Goal: Transaction & Acquisition: Purchase product/service

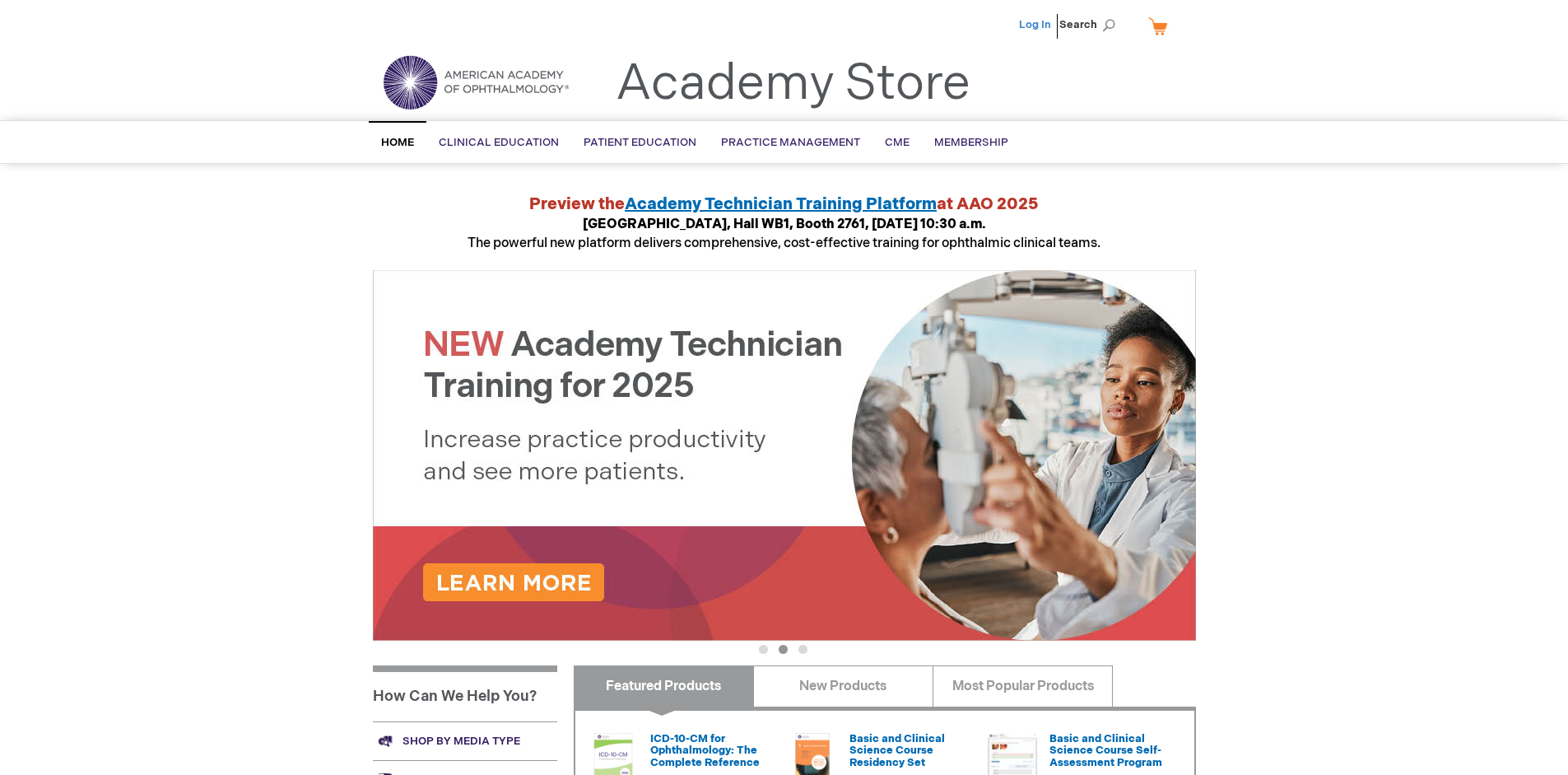
click at [1036, 25] on link "Log In" at bounding box center [1035, 24] width 32 height 13
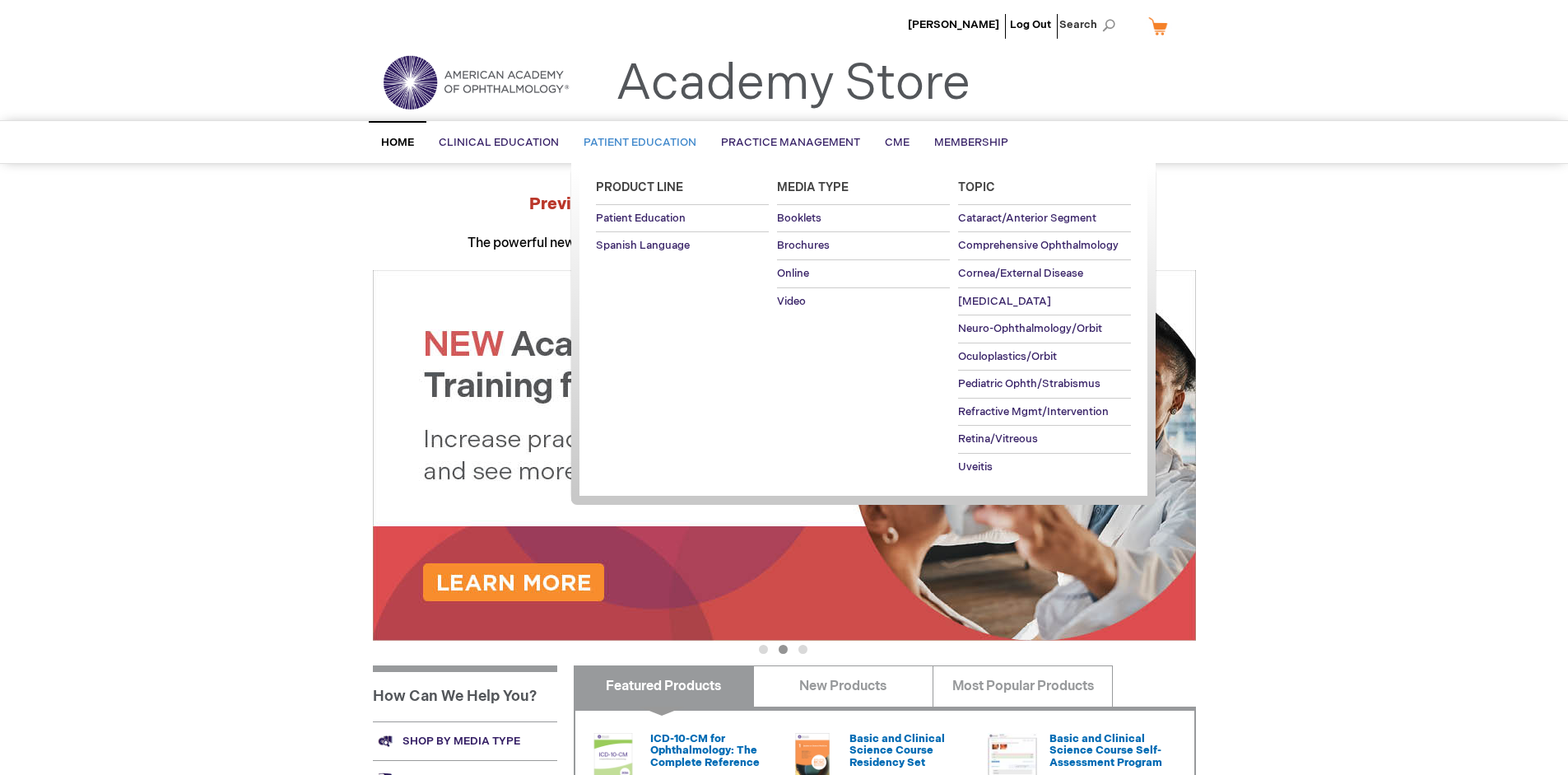
click at [635, 143] on span "Patient Education" at bounding box center [640, 142] width 112 height 13
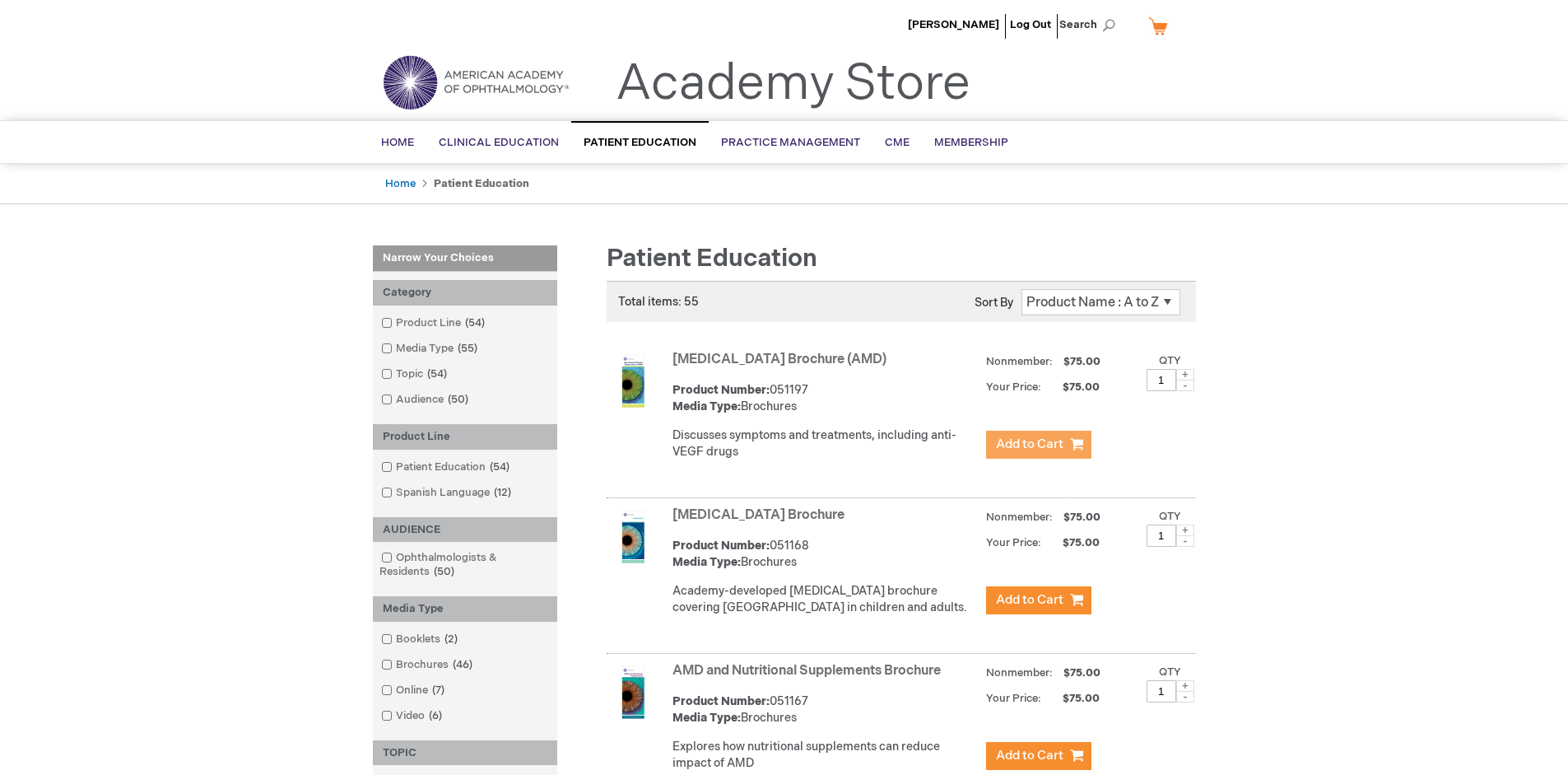
click at [1038, 445] on span "Add to Cart" at bounding box center [1030, 444] width 68 height 15
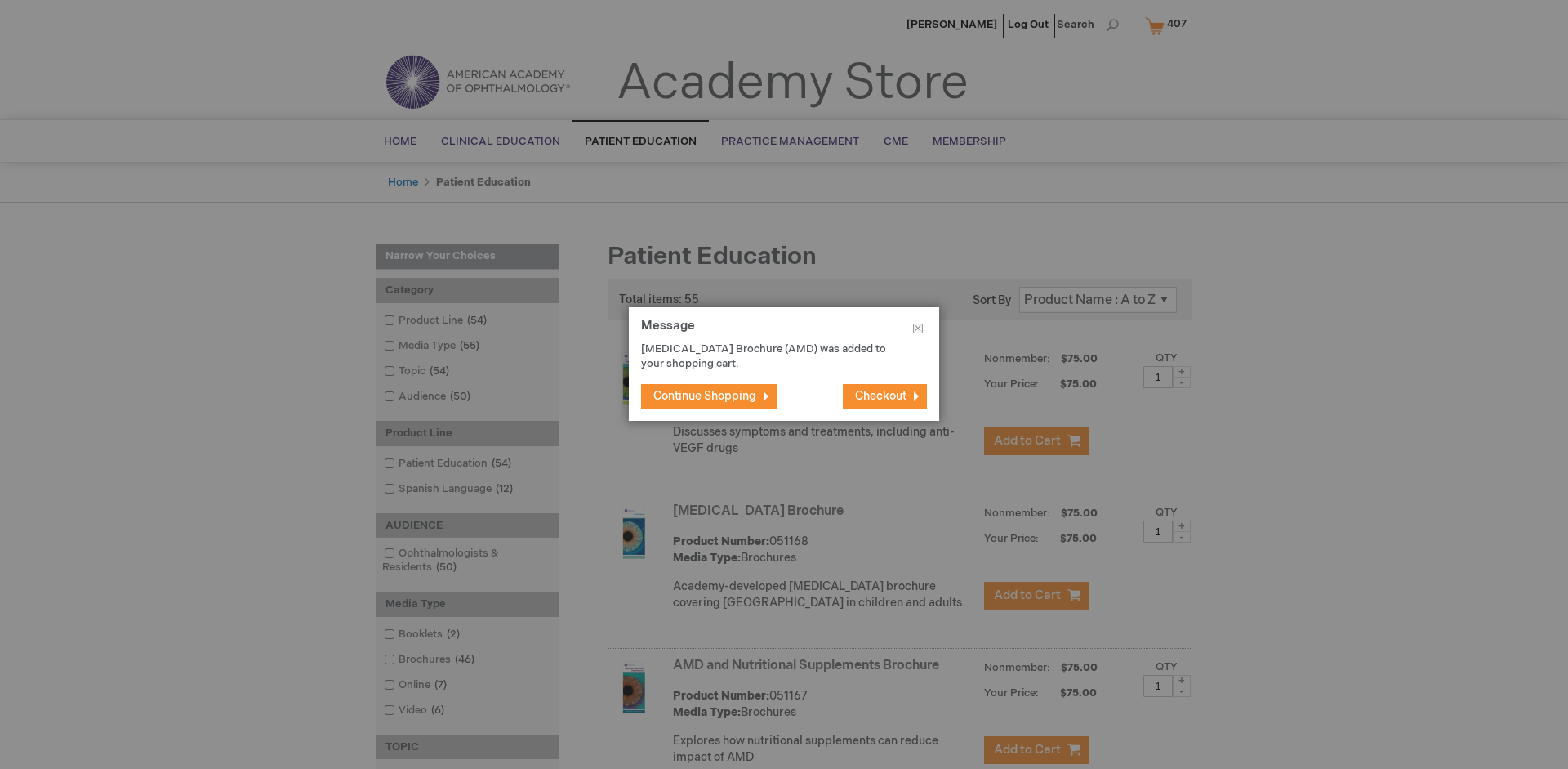
click at [705, 396] on span "Continue Shopping" at bounding box center [705, 396] width 103 height 14
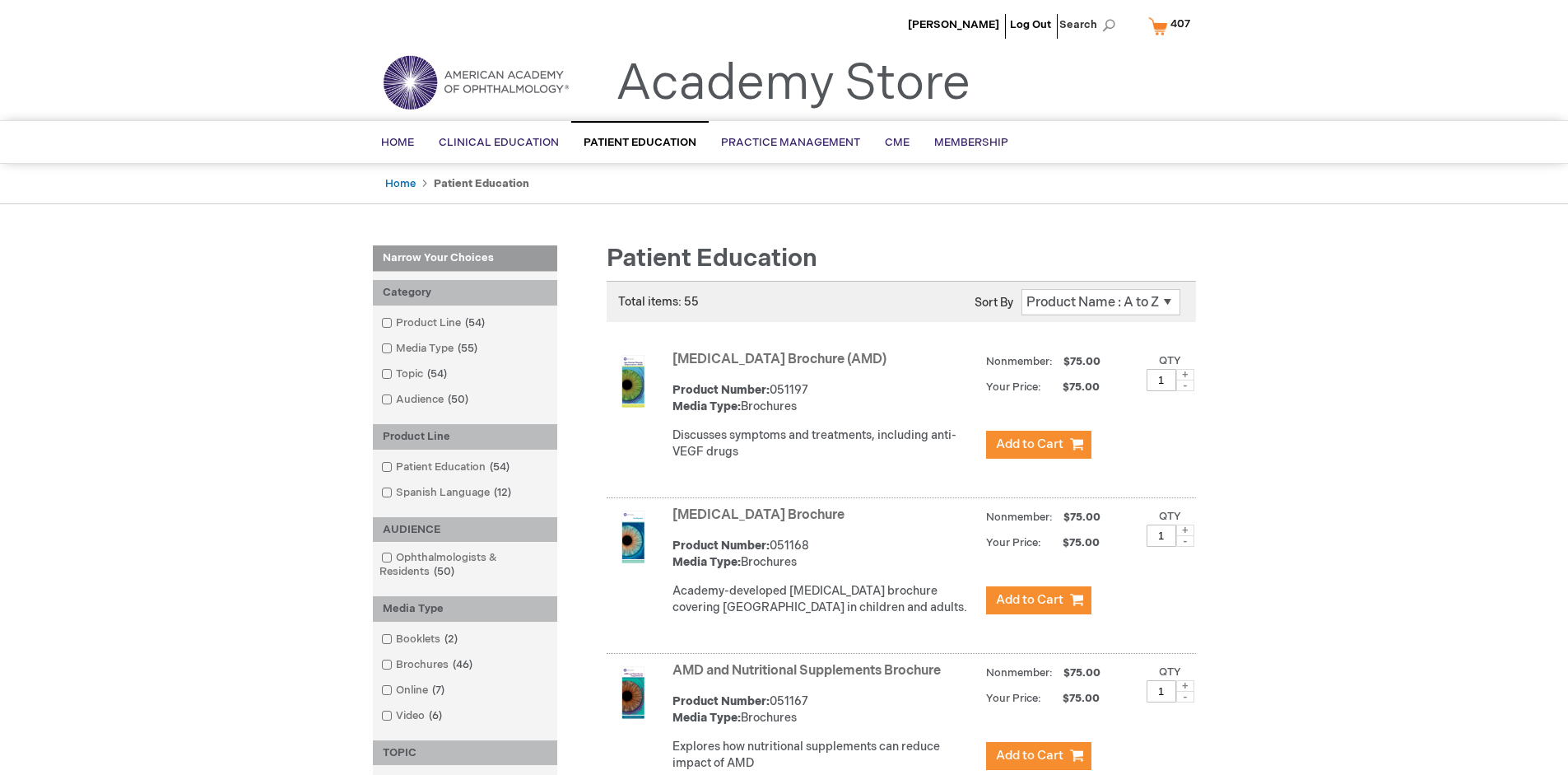
click at [810, 679] on link "AMD and Nutritional Supplements Brochure" at bounding box center [806, 671] width 268 height 15
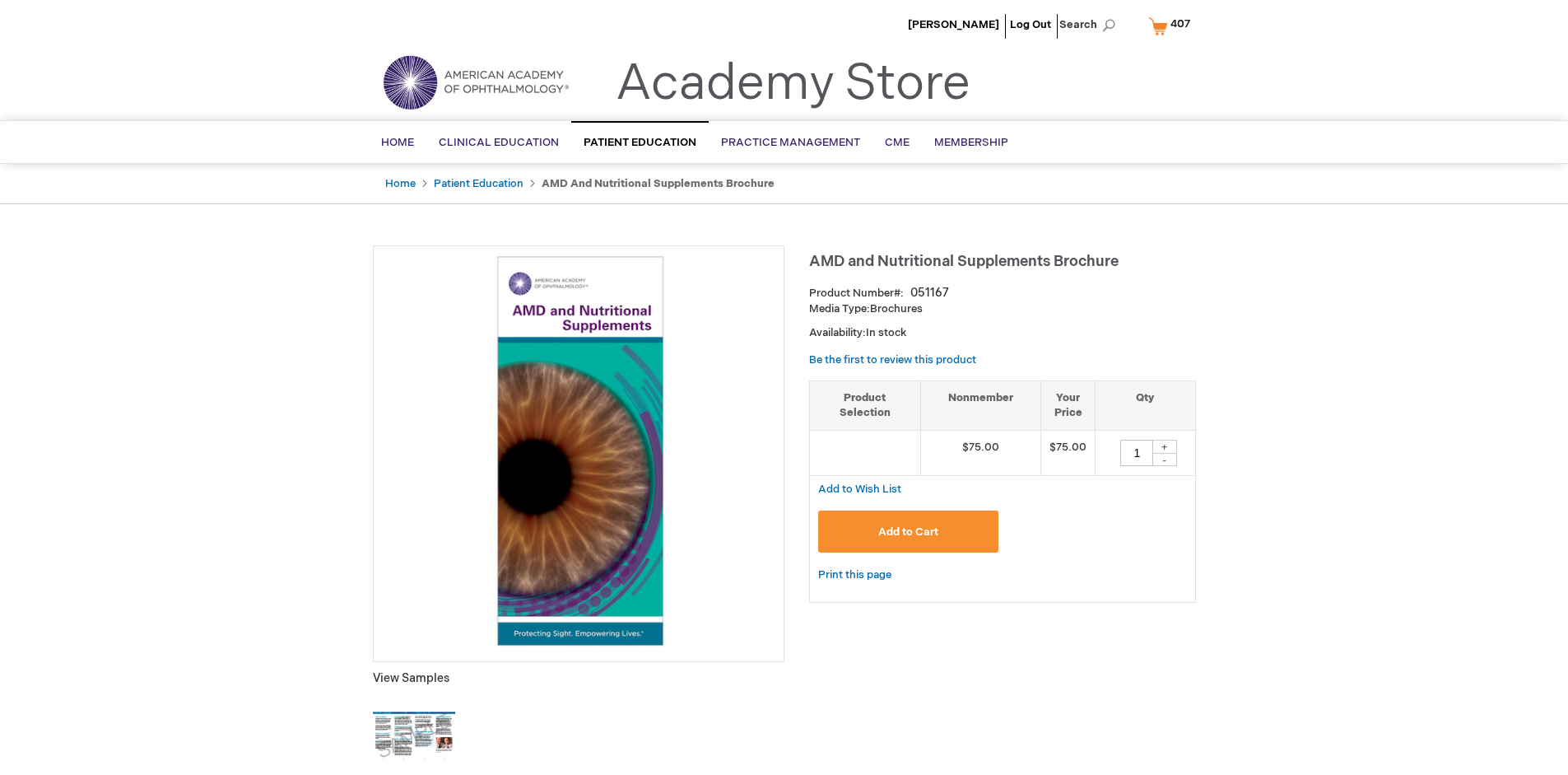
type input "1"
click at [908, 531] on span "Add to Cart" at bounding box center [909, 532] width 60 height 13
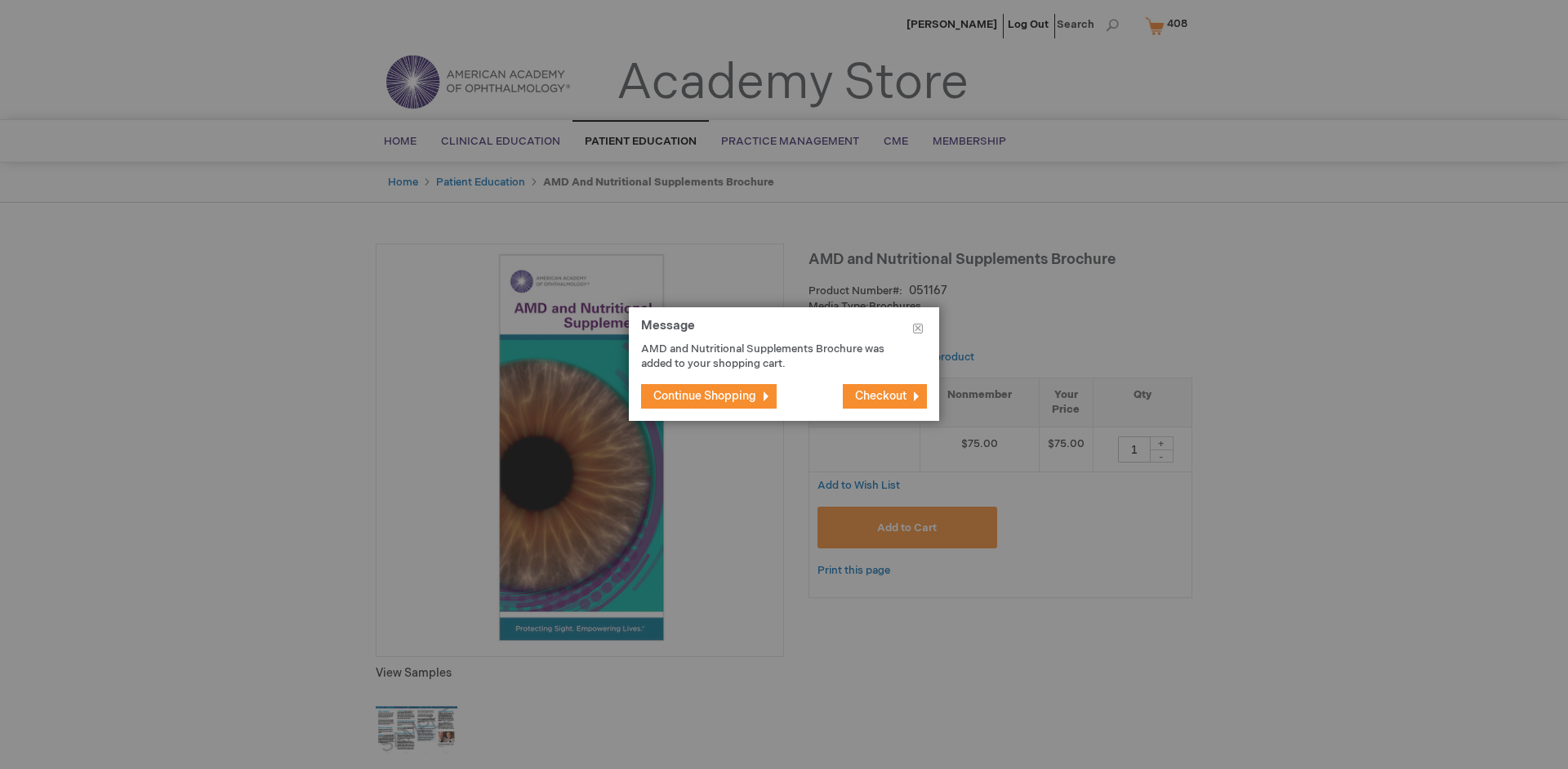
click at [705, 396] on span "Continue Shopping" at bounding box center [705, 396] width 103 height 14
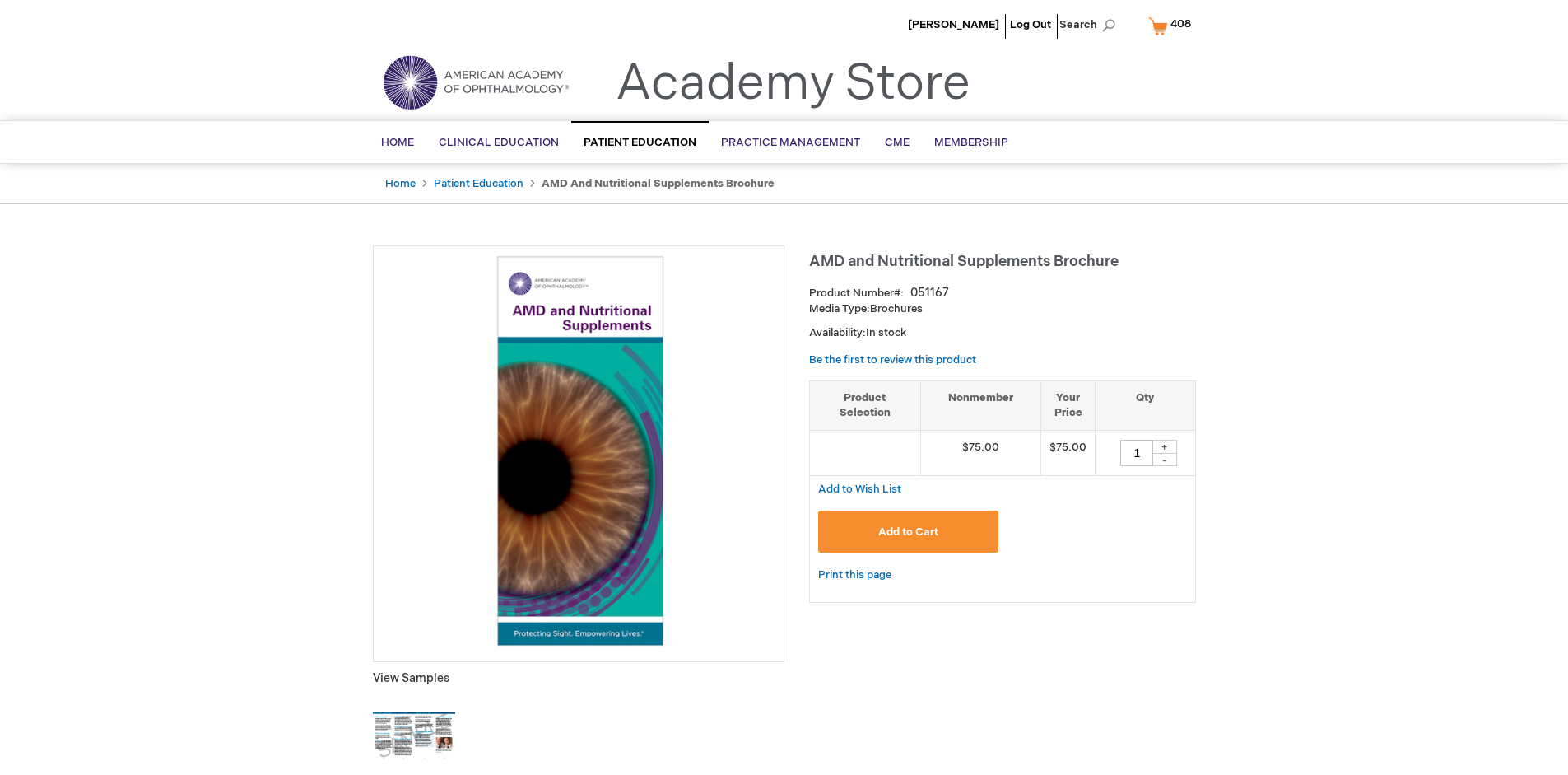
click at [1173, 26] on span "408" at bounding box center [1181, 23] width 21 height 13
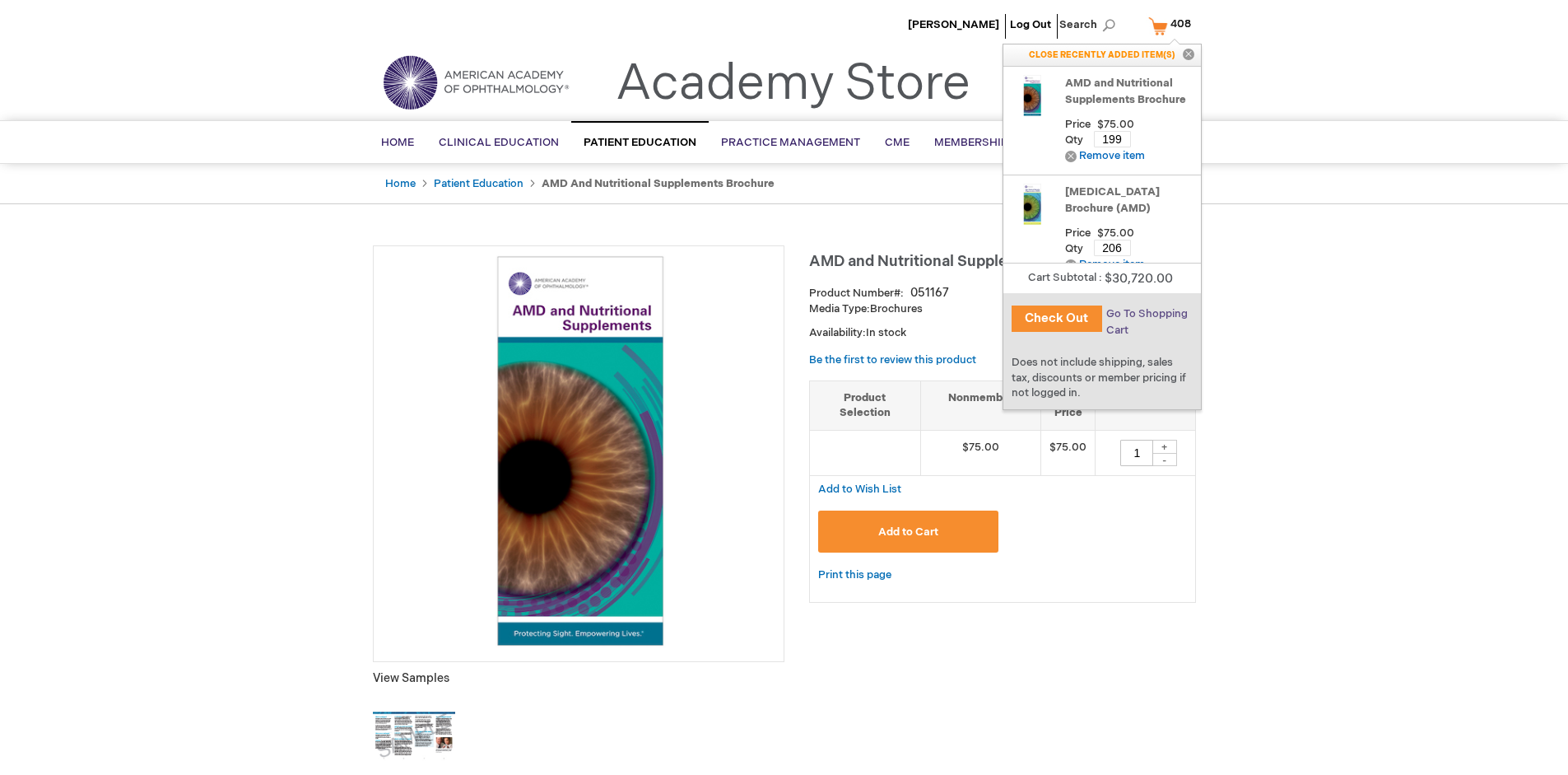
click at [1146, 314] on span "Go To Shopping Cart" at bounding box center [1146, 322] width 82 height 30
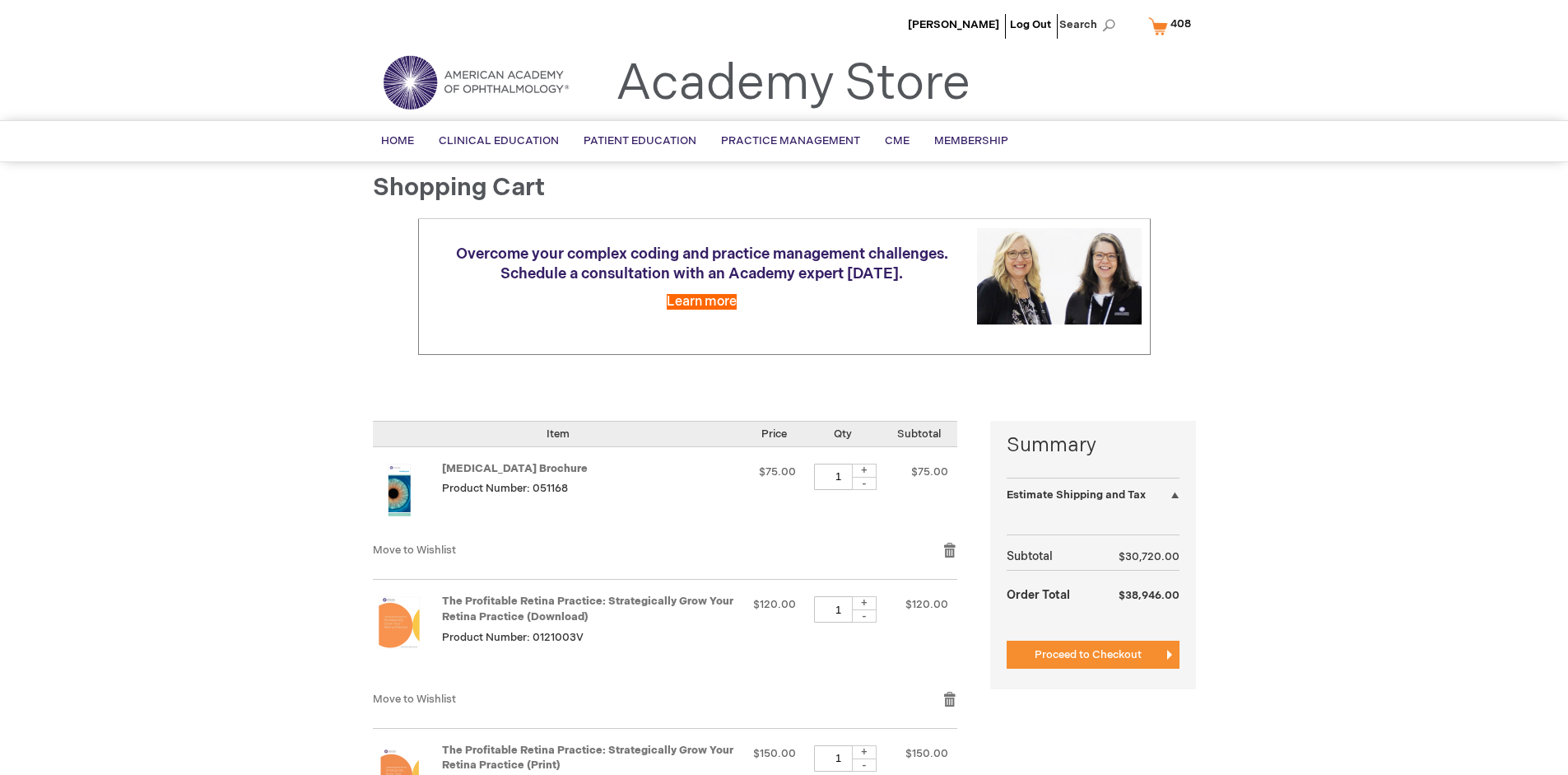
select select "US"
select select "41"
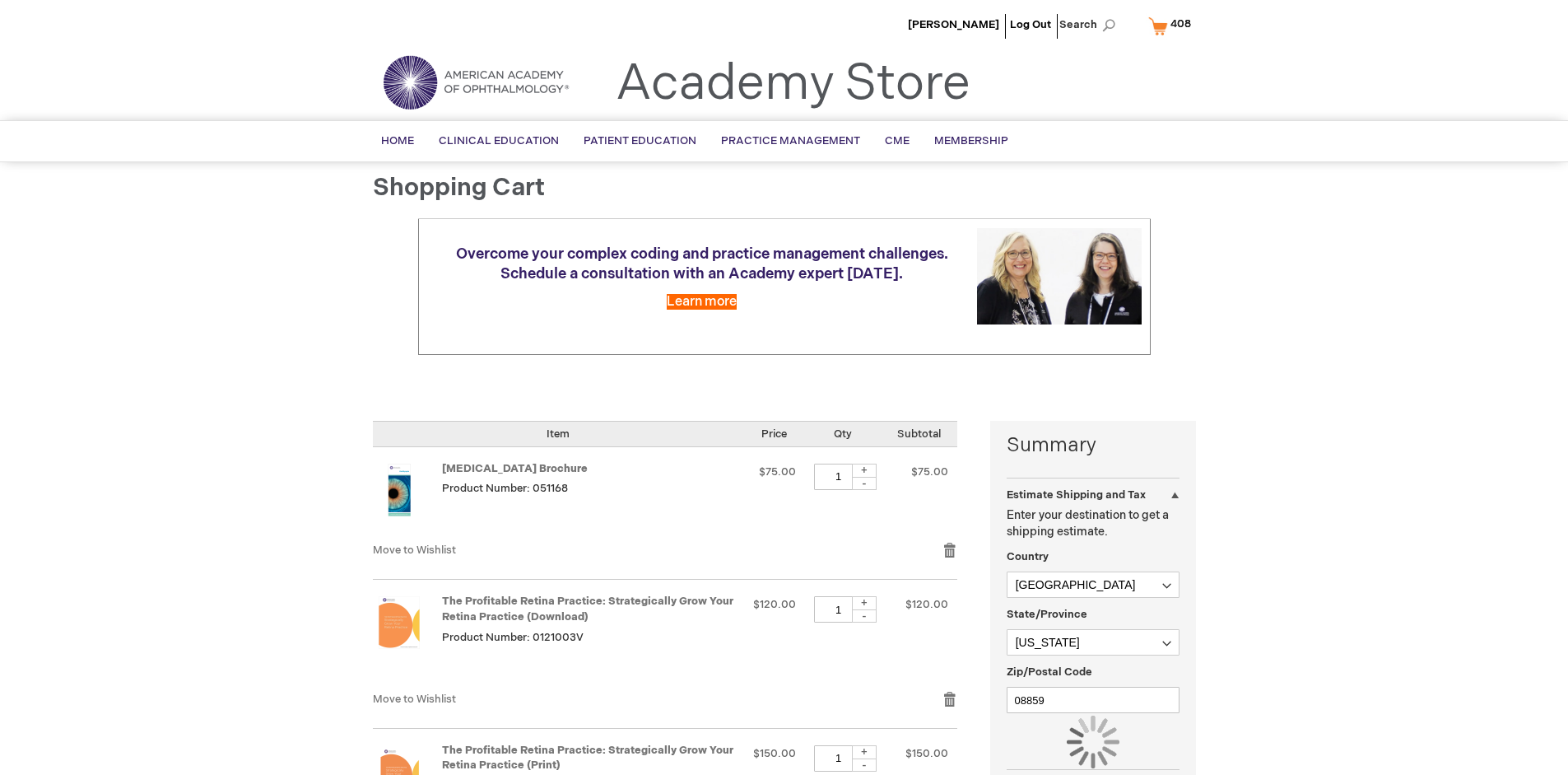
scroll to position [121, 0]
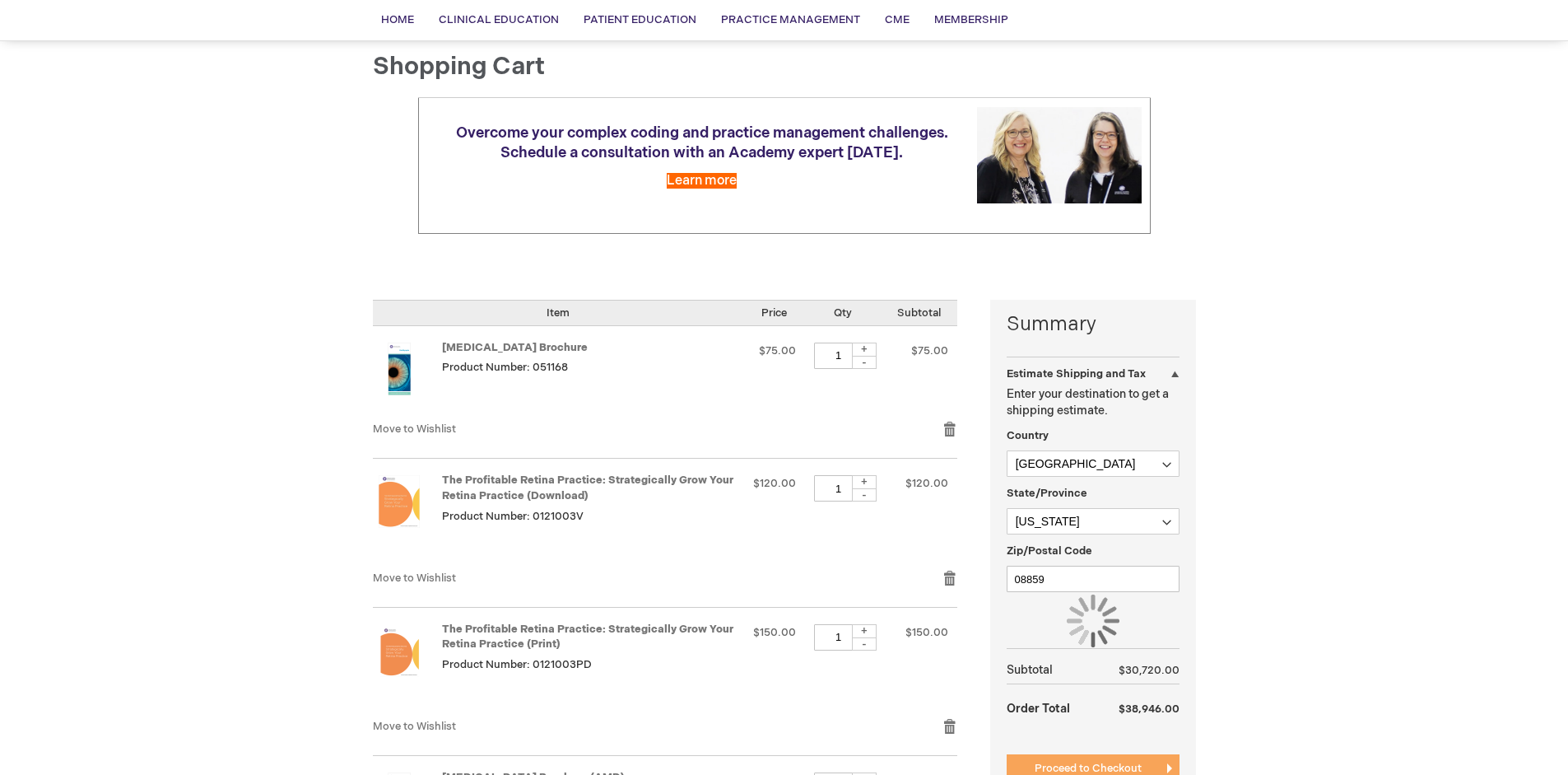
click at [1087, 768] on span "Proceed to Checkout" at bounding box center [1088, 768] width 107 height 13
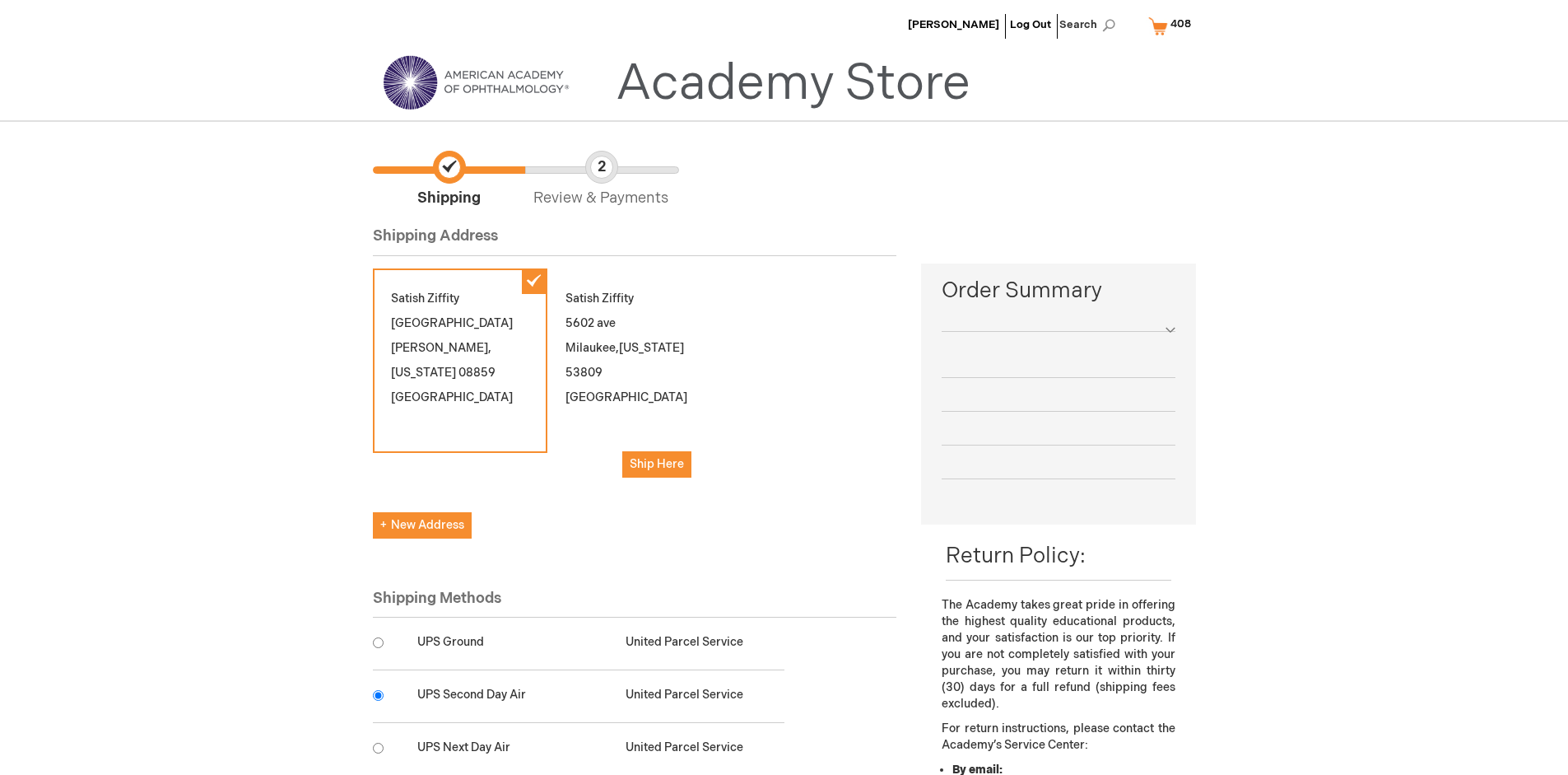
click at [378, 695] on input "radio" at bounding box center [378, 695] width 10 height 10
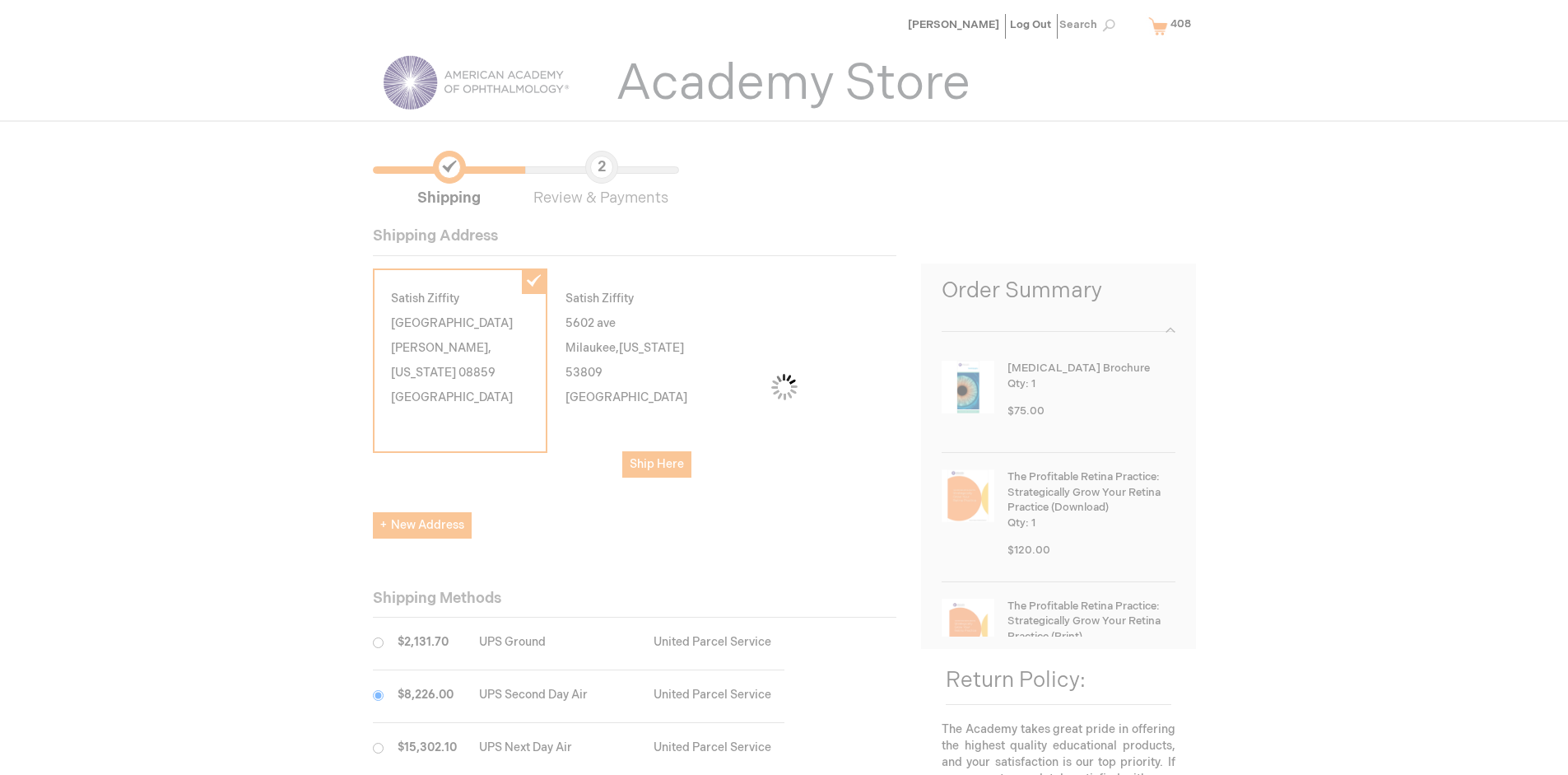
scroll to position [82, 0]
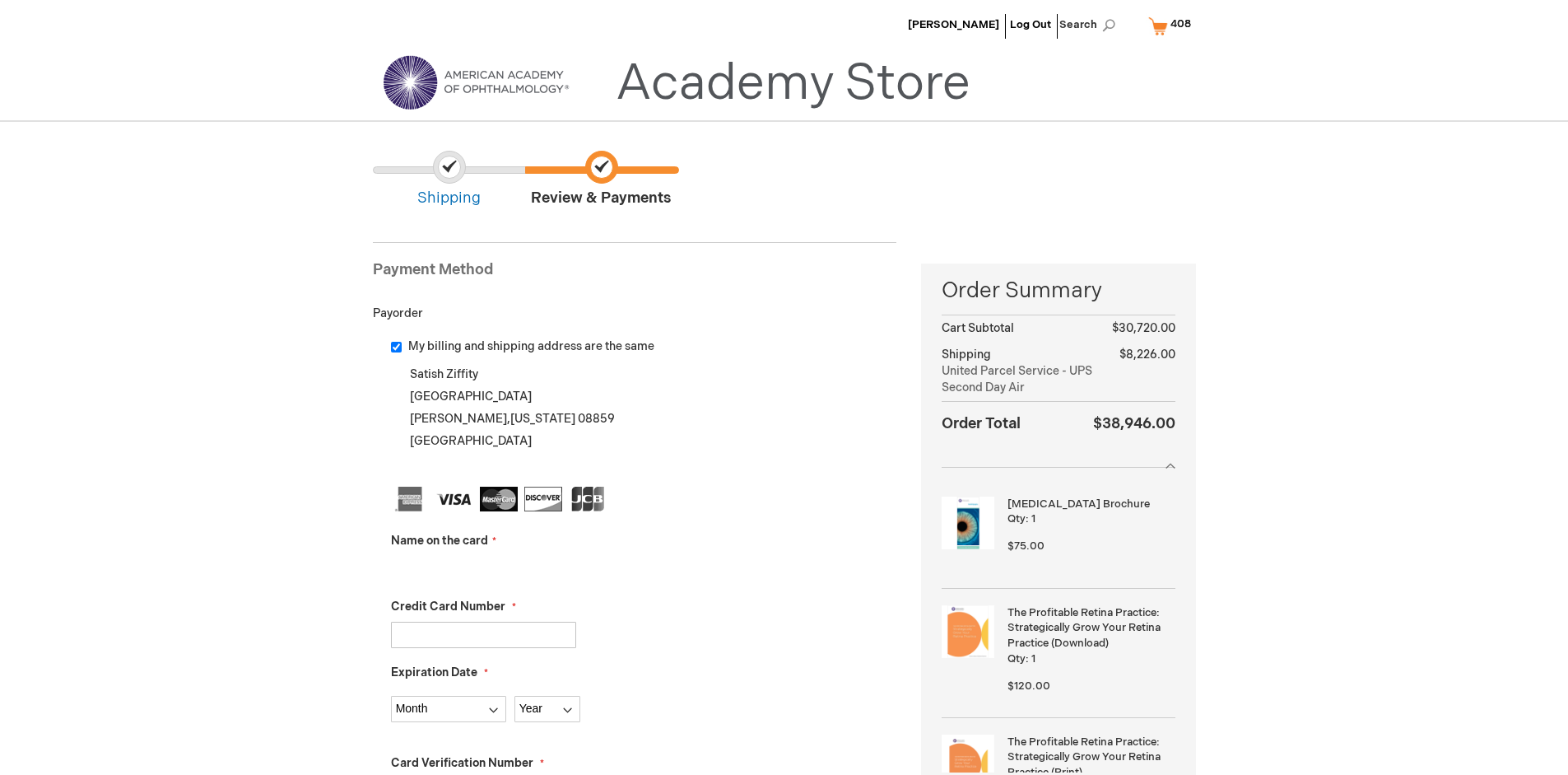
click at [483, 568] on input "Name on the card" at bounding box center [483, 569] width 185 height 27
